Goal: Transaction & Acquisition: Book appointment/travel/reservation

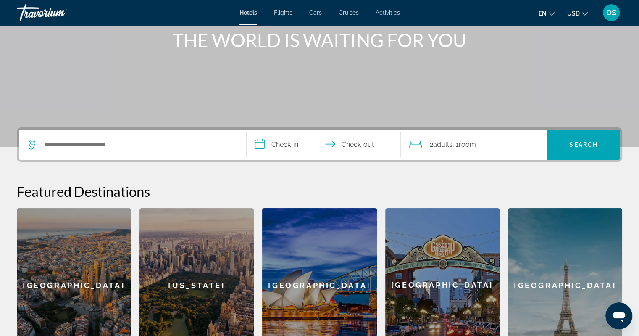
scroll to position [126, 0]
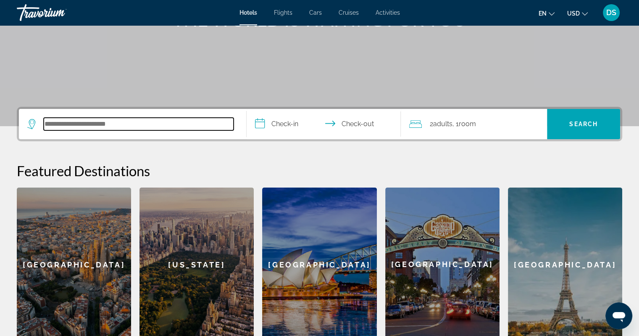
click at [175, 130] on input "Search hotel destination" at bounding box center [139, 124] width 190 height 13
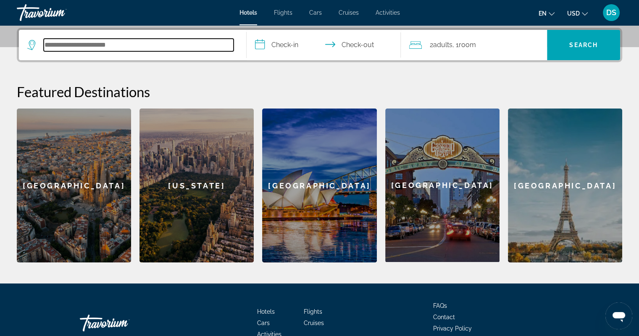
scroll to position [205, 0]
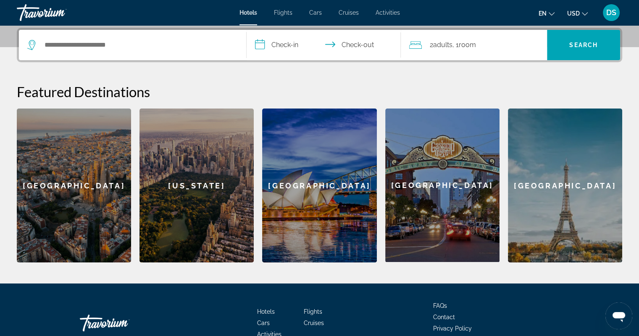
click at [247, 13] on span "Hotels" at bounding box center [249, 12] width 18 height 7
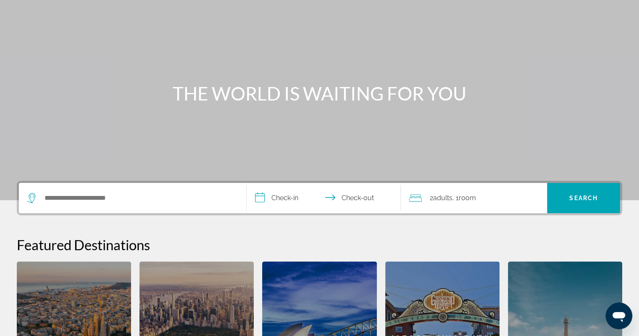
scroll to position [84, 0]
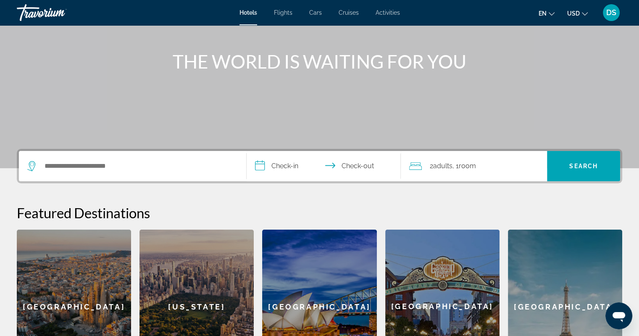
click at [246, 14] on span "Hotels" at bounding box center [249, 12] width 18 height 7
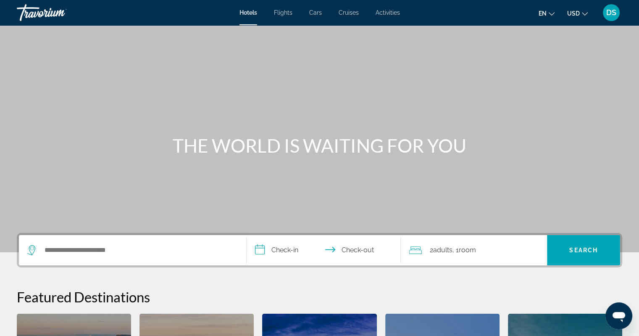
scroll to position [168, 0]
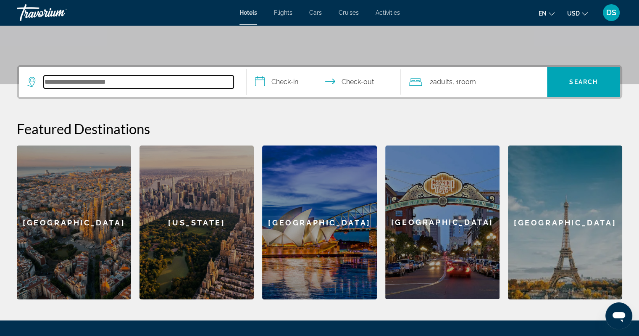
click at [92, 77] on input "Search hotel destination" at bounding box center [139, 82] width 190 height 13
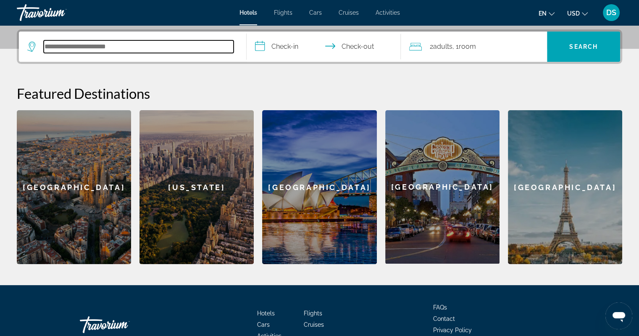
scroll to position [205, 0]
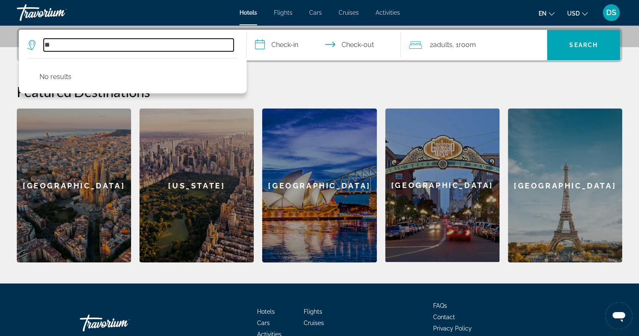
type input "*"
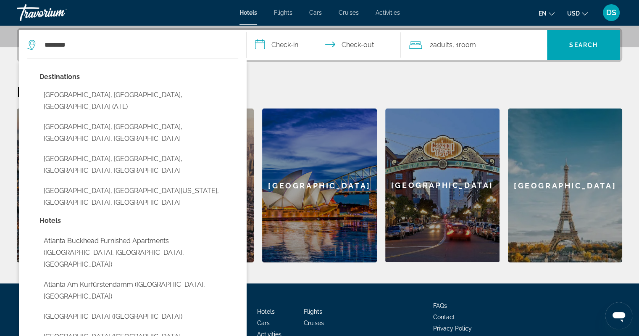
drag, startPoint x: 91, startPoint y: 92, endPoint x: 147, endPoint y: 57, distance: 65.9
click at [92, 92] on button "[GEOGRAPHIC_DATA], [GEOGRAPHIC_DATA], [GEOGRAPHIC_DATA] (ATL)" at bounding box center [139, 101] width 199 height 28
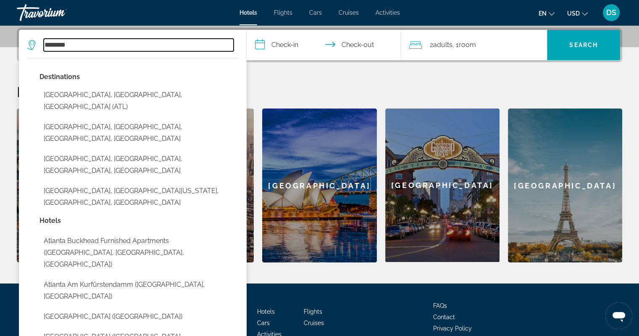
type input "**********"
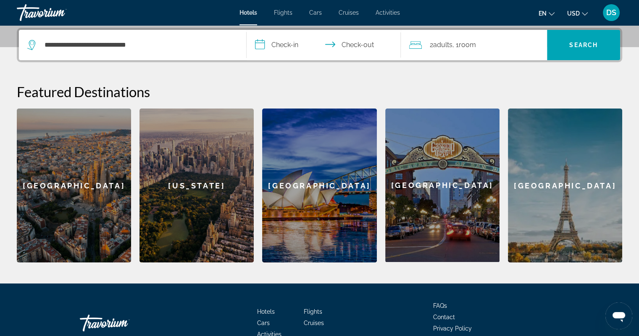
click at [275, 42] on input "**********" at bounding box center [326, 46] width 158 height 33
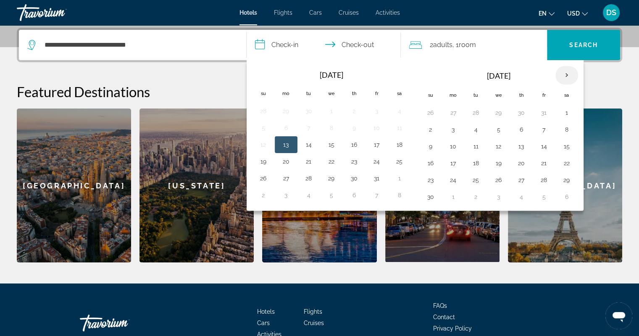
click at [562, 72] on th "Next month" at bounding box center [567, 75] width 23 height 18
click at [541, 126] on button "12" at bounding box center [544, 130] width 13 height 12
click at [348, 42] on input "**********" at bounding box center [326, 46] width 158 height 33
click at [430, 146] on button "14" at bounding box center [430, 146] width 13 height 12
type input "**********"
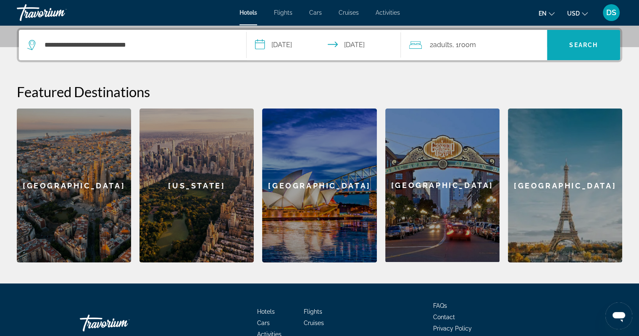
click at [568, 45] on span "Search" at bounding box center [583, 45] width 73 height 20
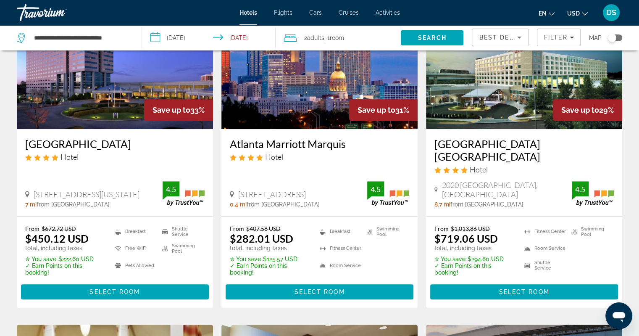
scroll to position [378, 0]
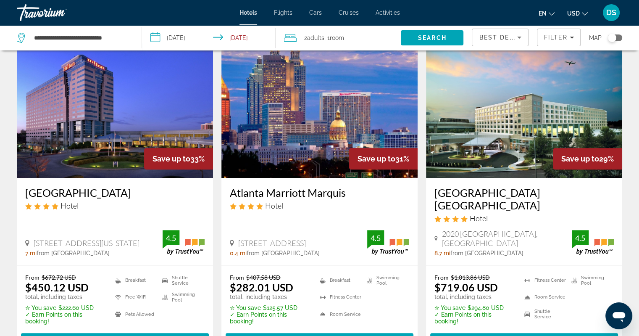
click at [299, 129] on img "Main content" at bounding box center [320, 110] width 196 height 135
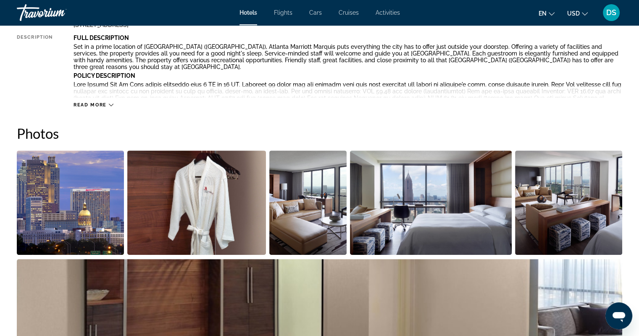
scroll to position [126, 0]
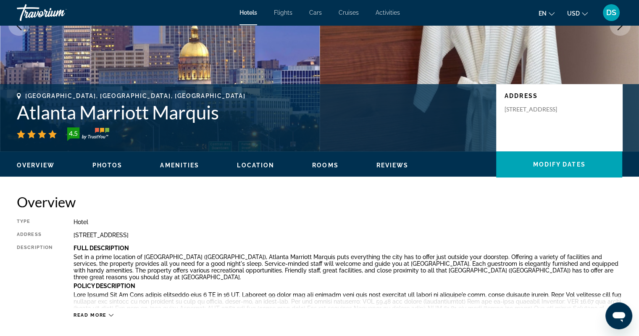
click at [166, 163] on span "Amenities" at bounding box center [179, 165] width 39 height 7
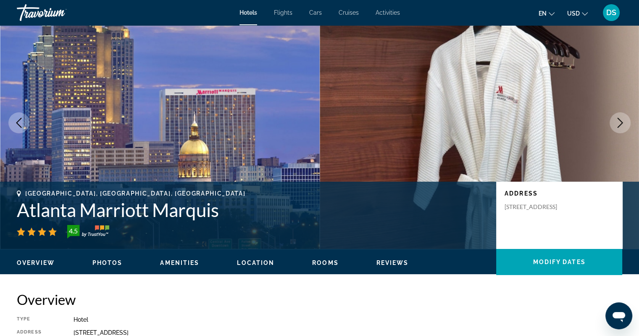
scroll to position [0, 0]
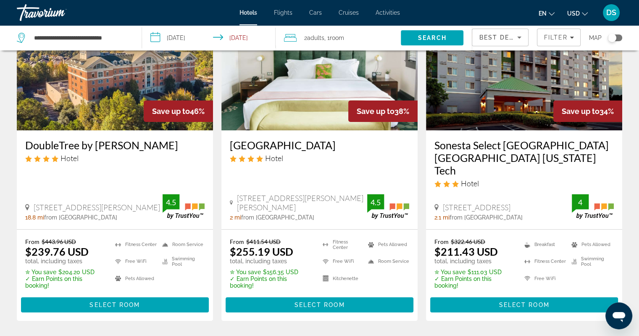
scroll to position [126, 0]
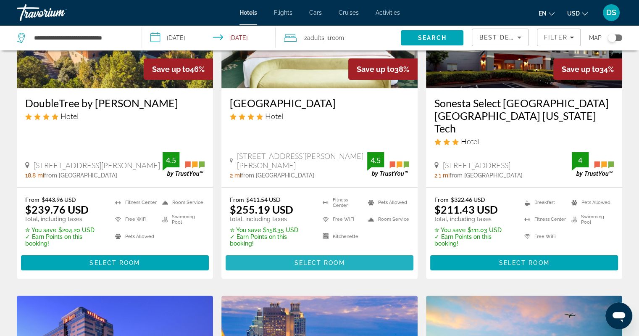
click at [325, 259] on span "Select Room" at bounding box center [319, 262] width 50 height 7
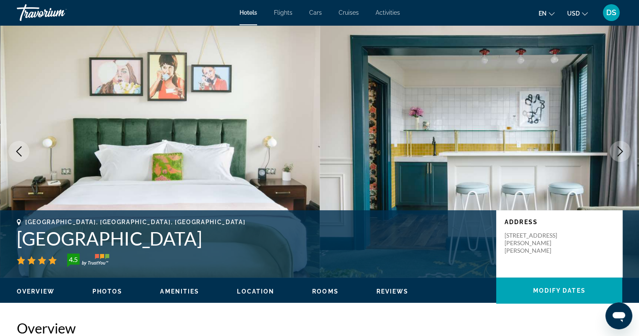
click at [618, 144] on button "Next image" at bounding box center [620, 151] width 21 height 21
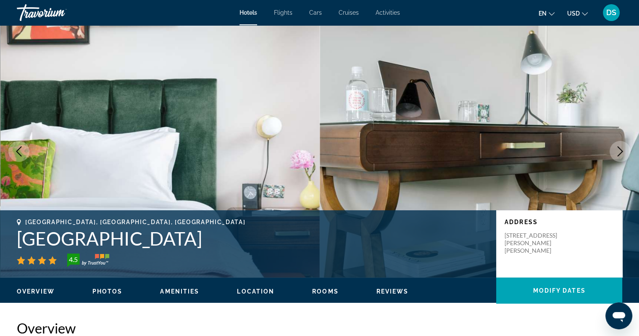
click at [618, 144] on button "Next image" at bounding box center [620, 151] width 21 height 21
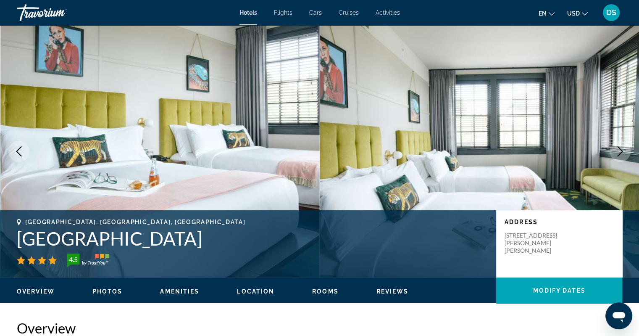
click at [279, 174] on img "Main content" at bounding box center [160, 151] width 320 height 252
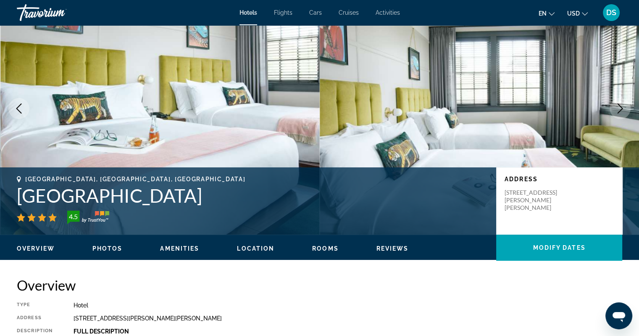
scroll to position [84, 0]
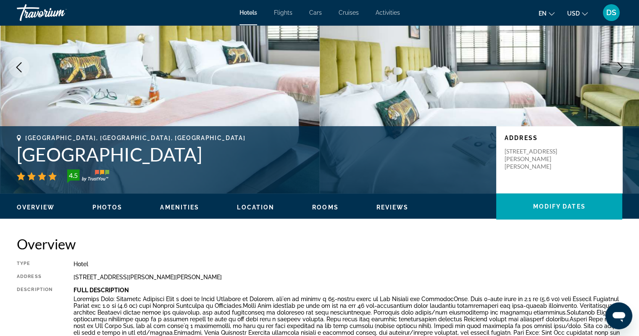
click at [325, 205] on span "Rooms" at bounding box center [325, 207] width 26 height 7
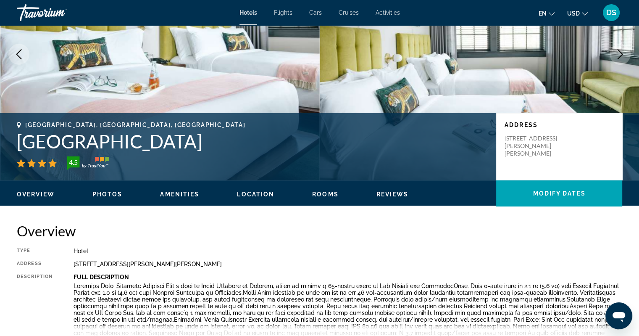
scroll to position [0, 0]
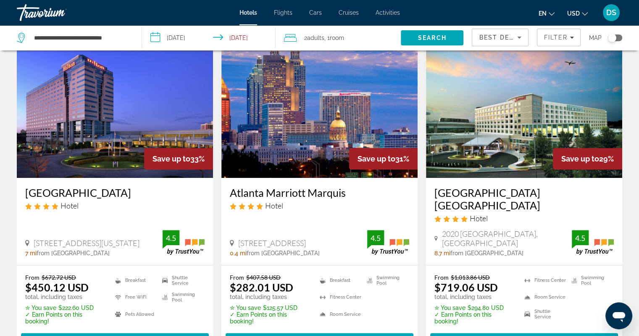
scroll to position [420, 0]
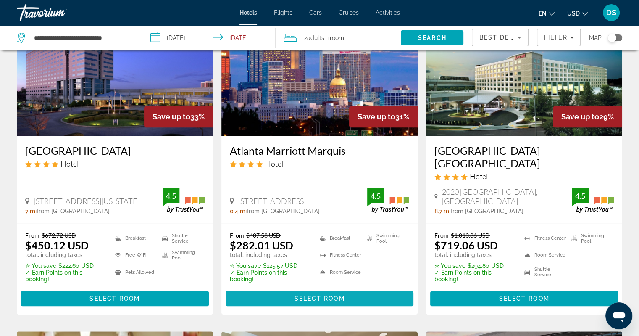
click at [306, 295] on span "Select Room" at bounding box center [319, 298] width 50 height 7
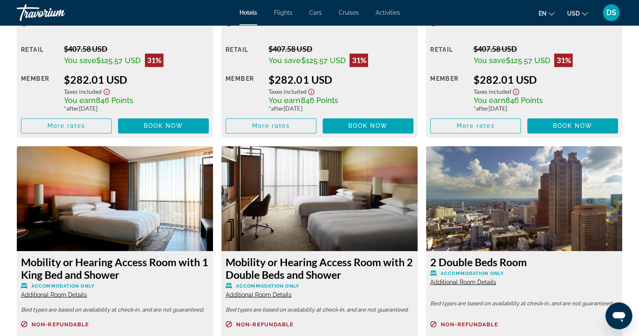
scroll to position [1135, 0]
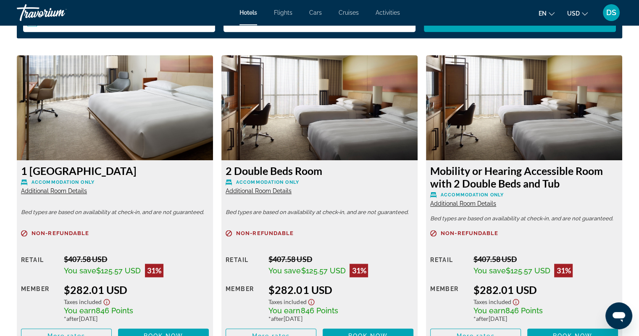
click at [257, 191] on span "Additional Room Details" at bounding box center [259, 190] width 66 height 7
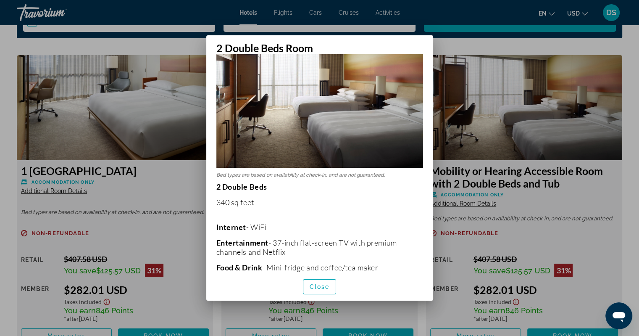
scroll to position [0, 0]
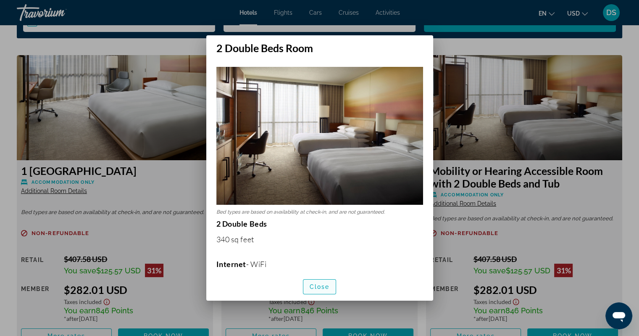
click at [318, 280] on span "button" at bounding box center [320, 287] width 33 height 20
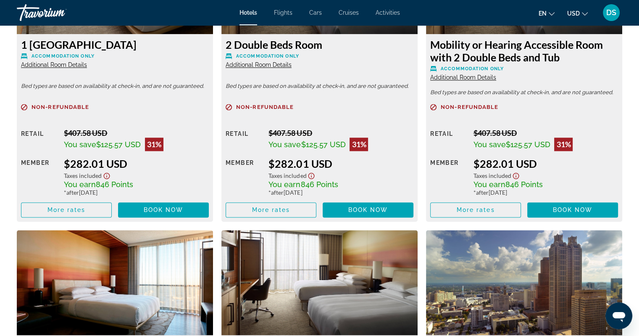
scroll to position [1219, 0]
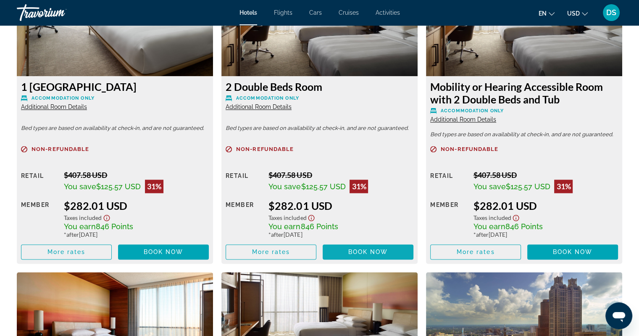
click at [353, 253] on span "Book now" at bounding box center [368, 251] width 40 height 7
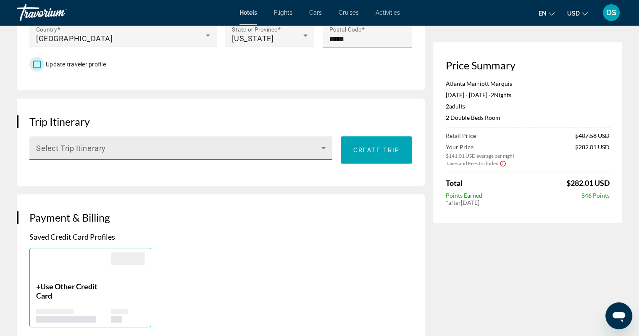
scroll to position [420, 0]
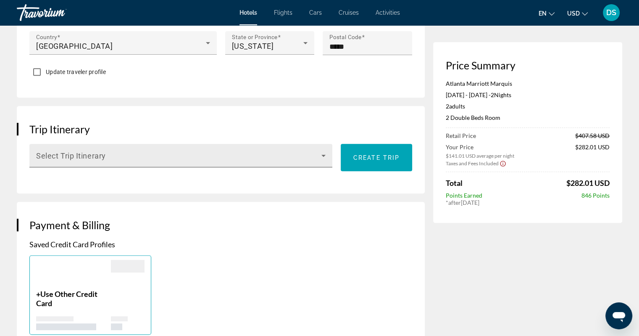
click at [131, 149] on div "Select Trip Itinerary" at bounding box center [181, 156] width 290 height 24
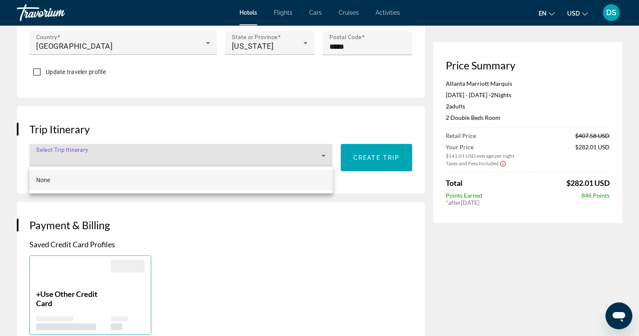
click at [135, 116] on div at bounding box center [319, 168] width 639 height 336
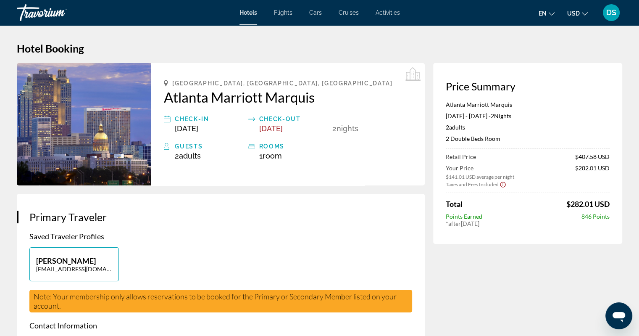
scroll to position [84, 0]
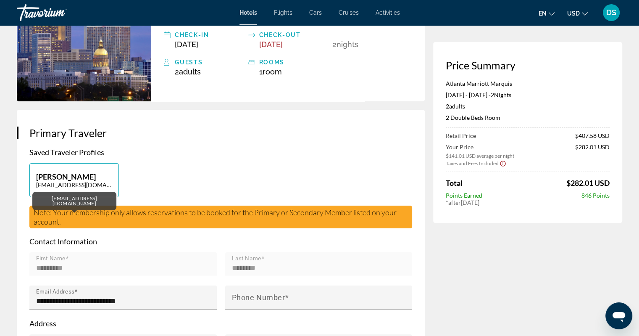
click at [102, 186] on p "[EMAIL_ADDRESS][DOMAIN_NAME]" at bounding box center [74, 184] width 76 height 7
type input "*********"
type input "********"
type input "**********"
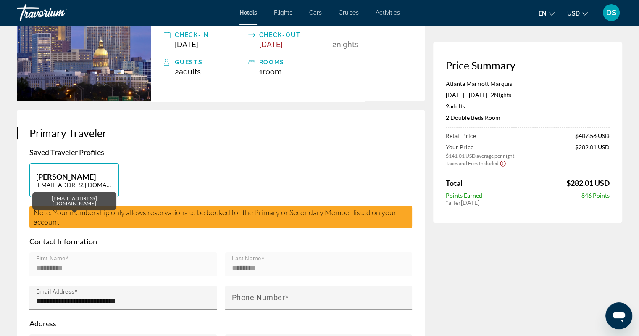
type input "**********"
type input "*****"
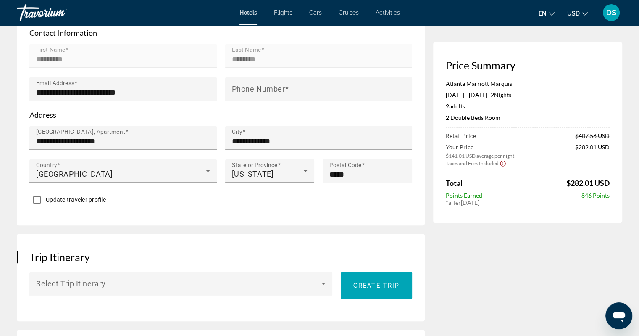
scroll to position [294, 0]
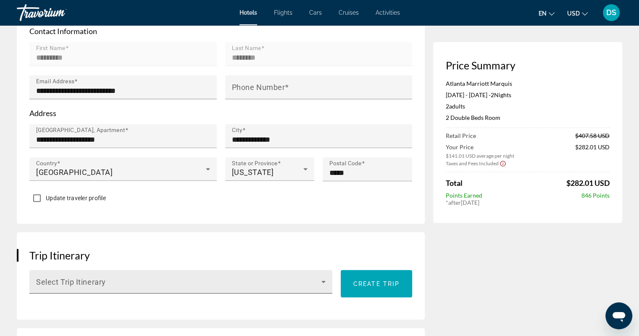
click at [322, 281] on icon "Main content" at bounding box center [324, 282] width 10 height 10
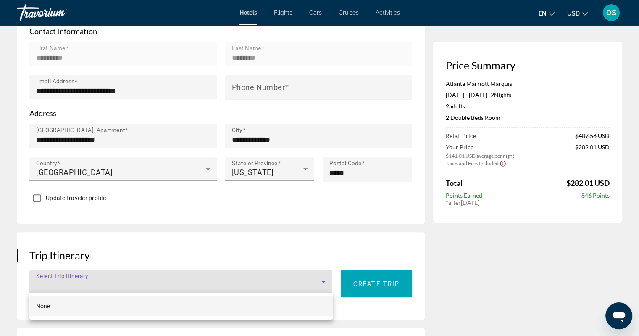
click at [322, 281] on div at bounding box center [319, 168] width 639 height 336
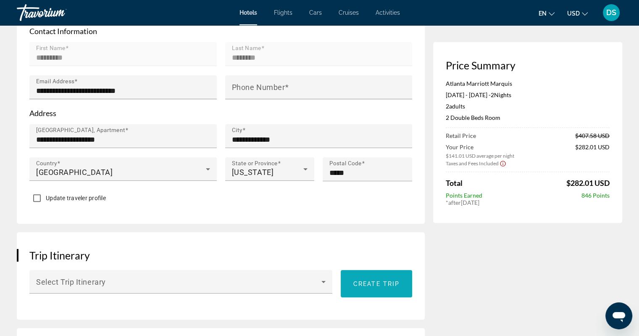
click at [366, 275] on span "Main content" at bounding box center [376, 284] width 71 height 20
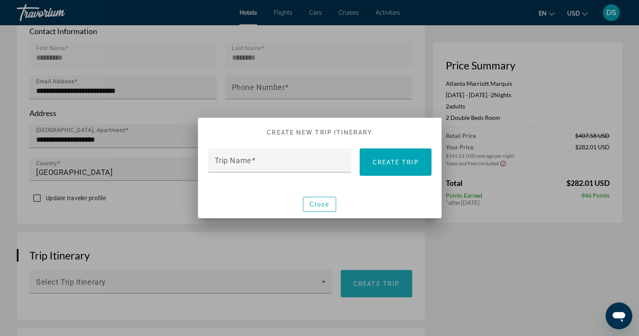
scroll to position [0, 0]
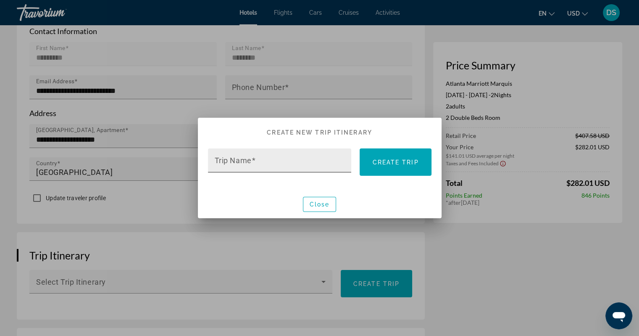
click at [267, 168] on input "Trip Name" at bounding box center [282, 164] width 135 height 10
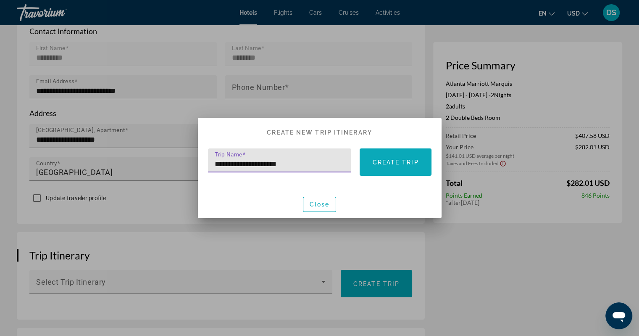
type input "**********"
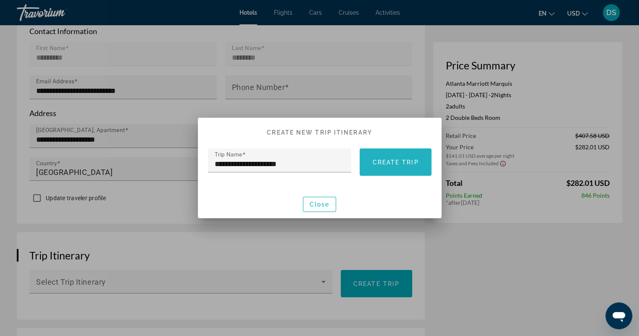
click at [390, 167] on span at bounding box center [395, 162] width 71 height 20
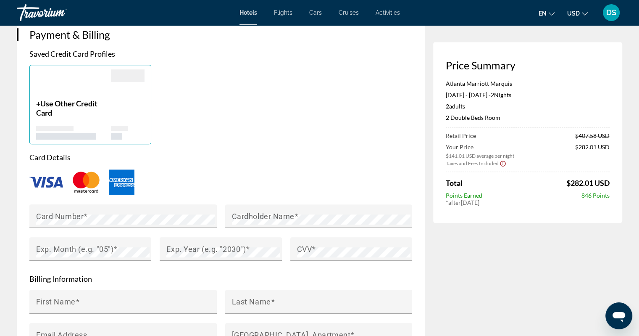
scroll to position [553, 0]
